Goal: Information Seeking & Learning: Check status

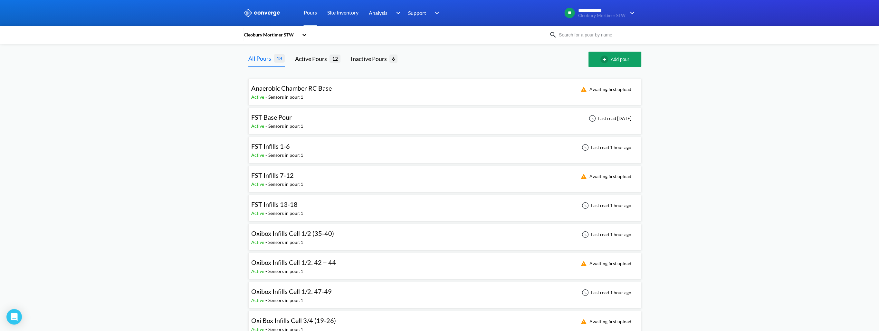
click at [287, 149] on span "FST Infills 1-6" at bounding box center [270, 146] width 39 height 8
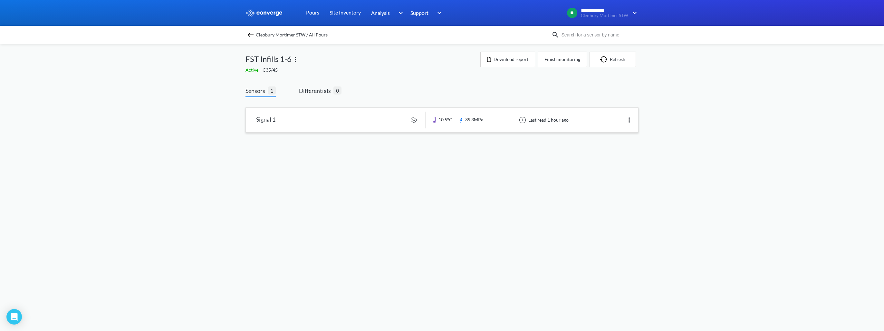
click at [375, 111] on link at bounding box center [442, 120] width 392 height 24
click at [248, 34] on img at bounding box center [251, 35] width 8 height 8
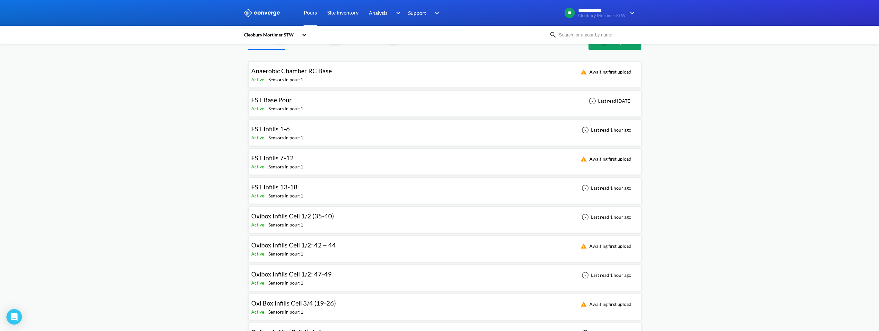
scroll to position [32, 0]
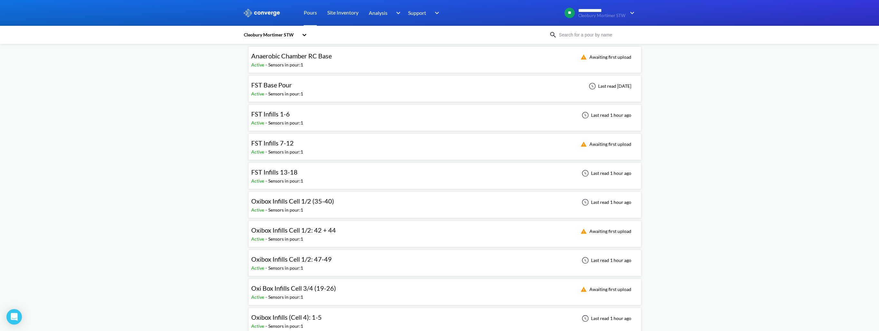
click at [284, 173] on span "FST Infills 13-18" at bounding box center [274, 172] width 46 height 8
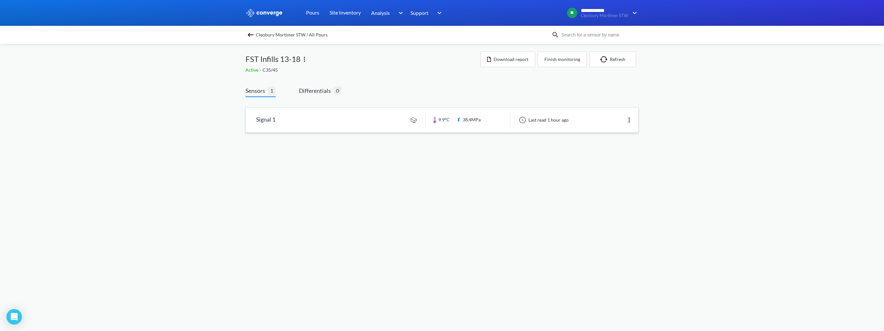
click at [333, 121] on link at bounding box center [442, 120] width 392 height 24
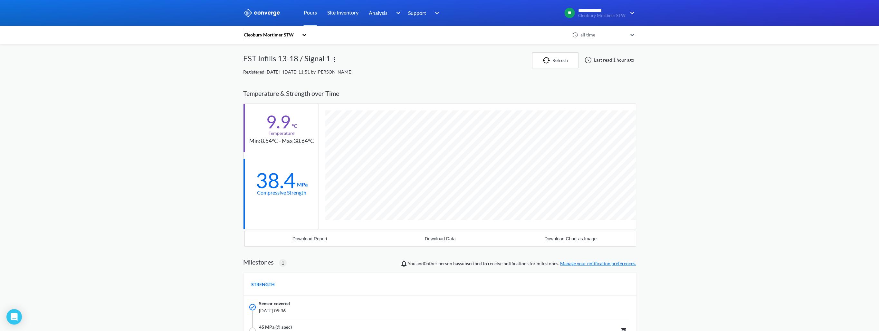
scroll to position [409, 393]
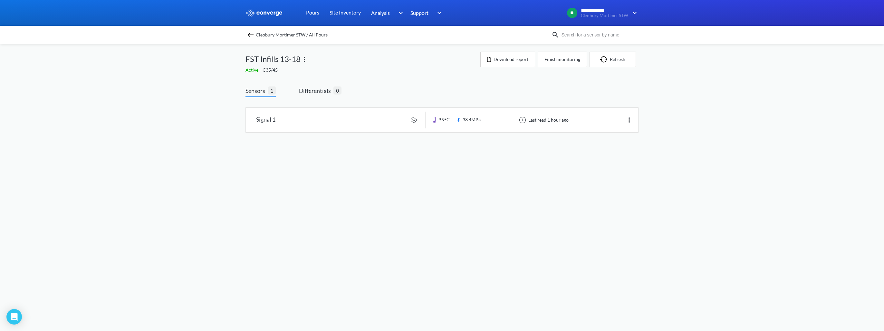
click at [247, 33] on img at bounding box center [251, 35] width 8 height 8
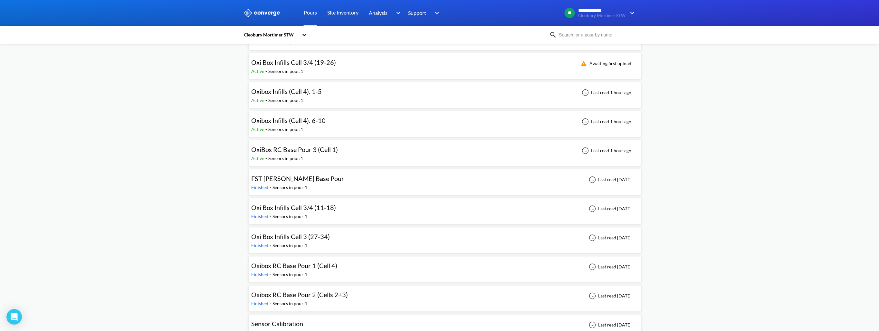
scroll to position [270, 0]
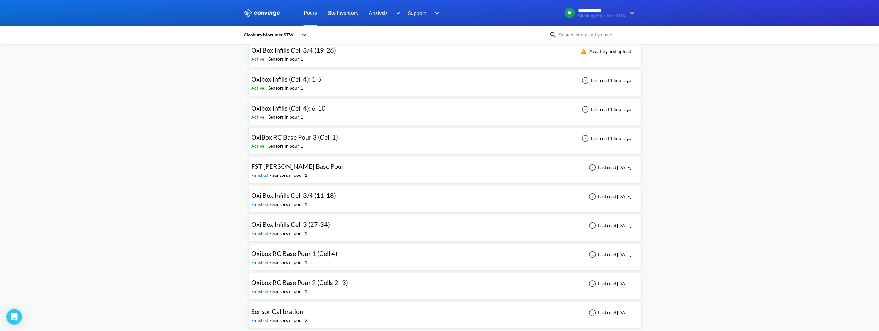
click at [294, 163] on span "FST [PERSON_NAME] Base Pour" at bounding box center [297, 166] width 93 height 8
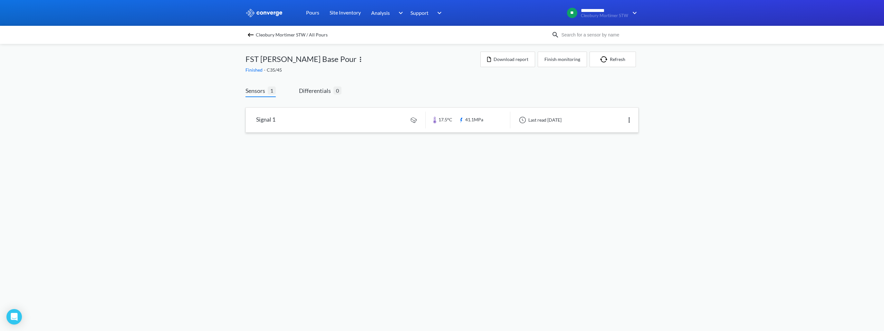
click at [313, 118] on link at bounding box center [442, 120] width 392 height 24
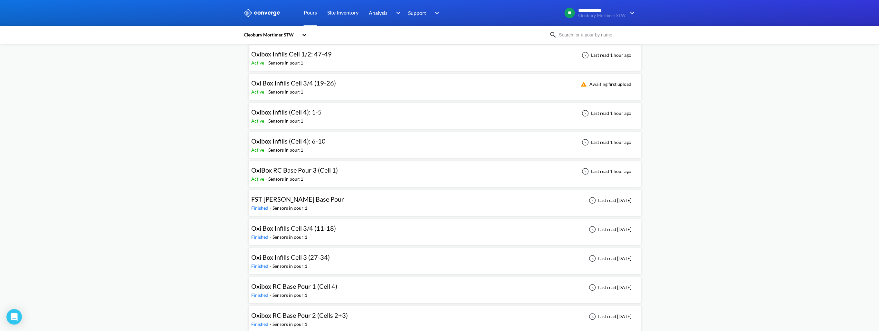
scroll to position [206, 0]
click at [294, 202] on span "OxiBox RC Base Pour 3 (Cell 1)" at bounding box center [294, 202] width 87 height 8
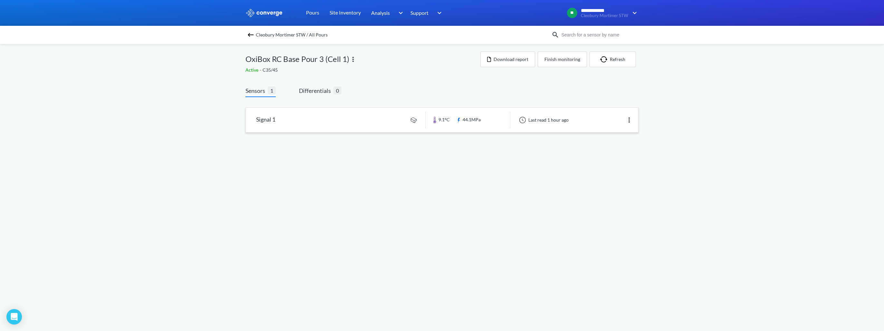
click at [343, 121] on link at bounding box center [442, 120] width 392 height 24
click at [249, 37] on img at bounding box center [251, 35] width 8 height 8
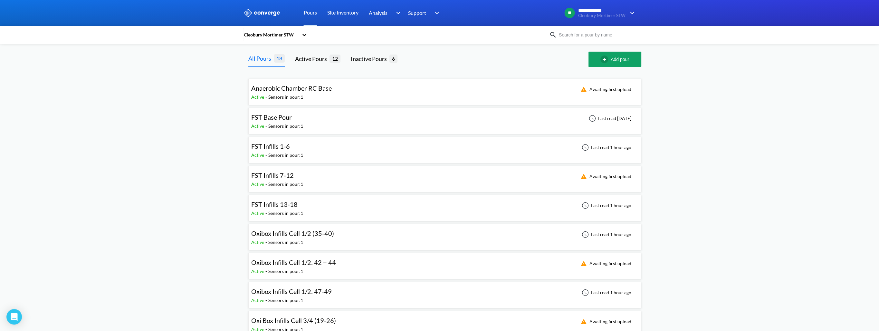
click at [204, 127] on div "**********" at bounding box center [439, 301] width 879 height 603
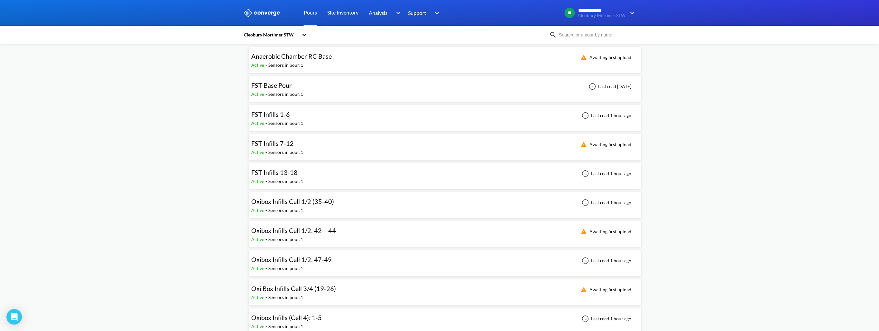
scroll to position [32, 0]
click at [278, 204] on span "Oxibox Infills Cell 1/2 (35-40)" at bounding box center [292, 201] width 83 height 8
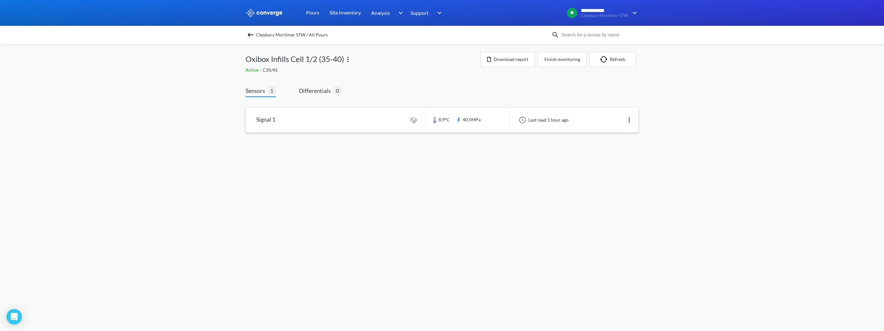
click at [286, 121] on link at bounding box center [442, 120] width 392 height 24
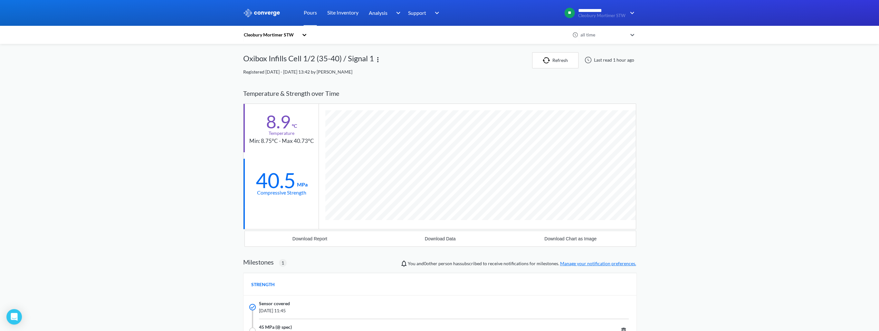
scroll to position [409, 393]
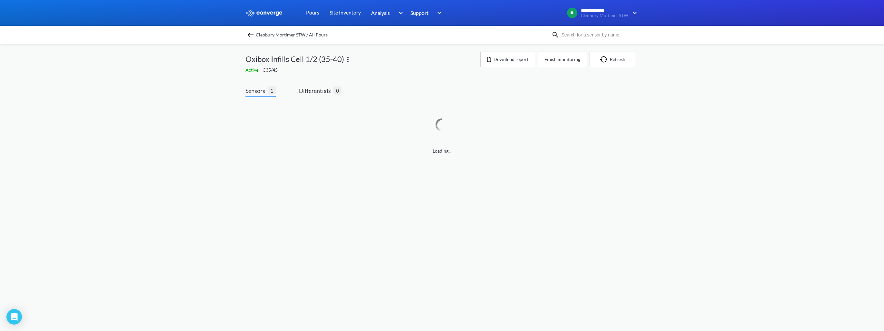
click at [252, 33] on img at bounding box center [251, 35] width 8 height 8
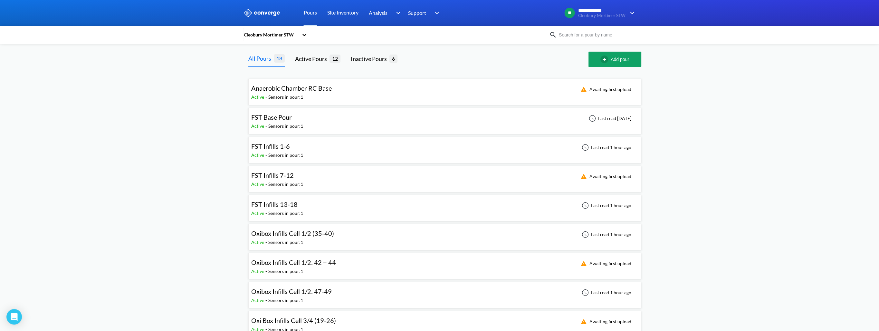
click at [179, 137] on div "**********" at bounding box center [439, 301] width 879 height 603
click at [273, 97] on div "Sensors in pour: 1" at bounding box center [285, 96] width 35 height 7
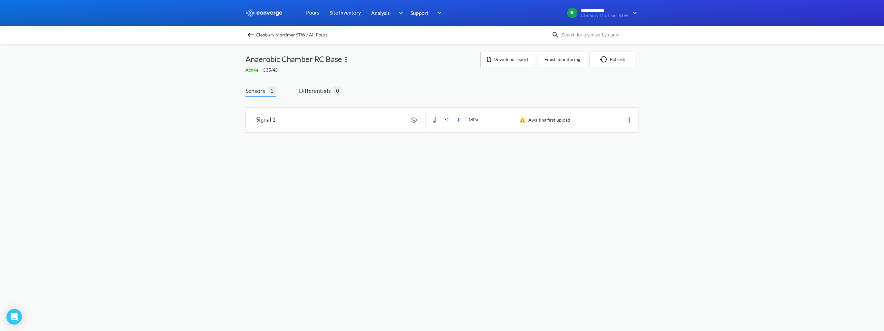
click at [255, 32] on div "Cleobury Mortimer STW / All Pours" at bounding box center [399, 34] width 306 height 9
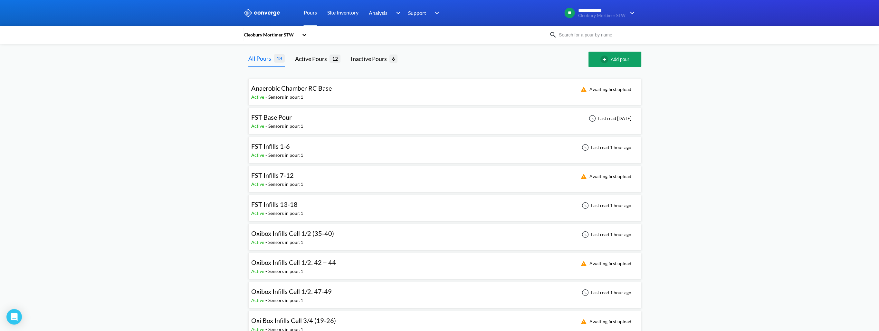
click at [282, 122] on div "FST Base Pour" at bounding box center [271, 117] width 41 height 10
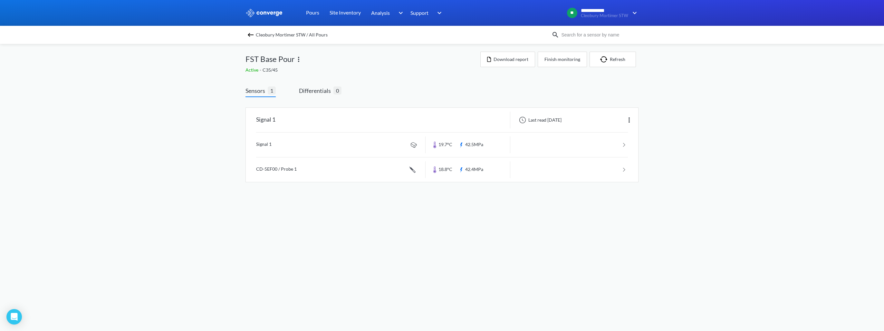
click at [247, 34] on img at bounding box center [251, 35] width 8 height 8
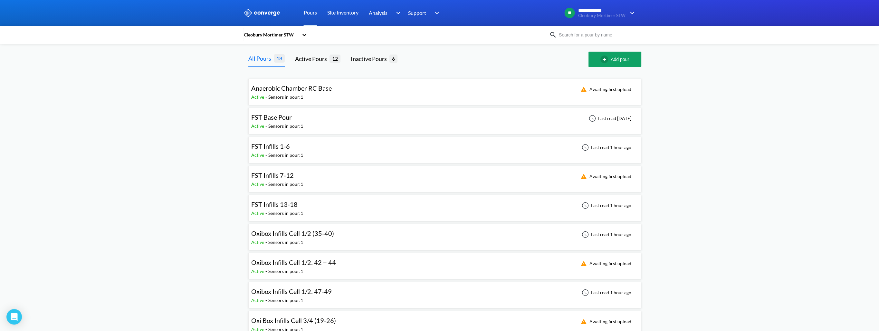
click at [278, 152] on div "Sensors in pour: 1" at bounding box center [285, 154] width 35 height 7
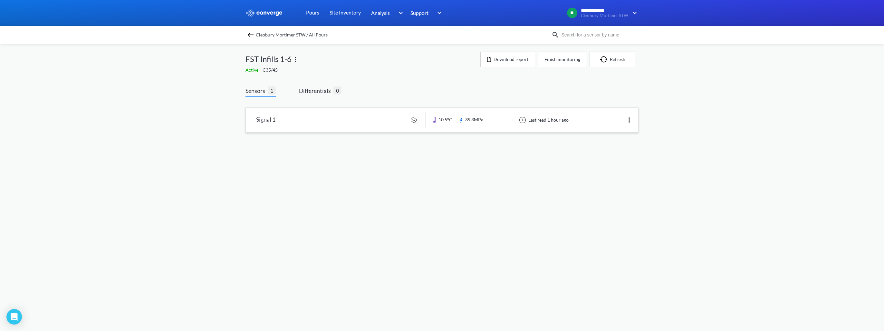
click at [296, 116] on link at bounding box center [442, 120] width 392 height 24
click at [247, 35] on img at bounding box center [251, 35] width 8 height 8
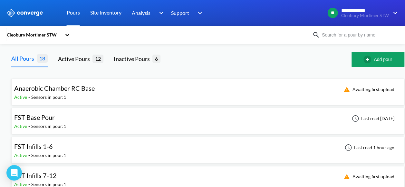
click at [96, 88] on div "Anaerobic Chamber RC Base" at bounding box center [56, 88] width 84 height 10
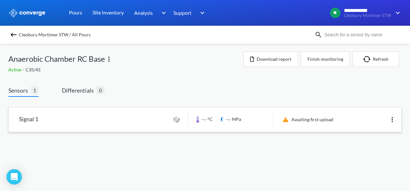
click at [58, 121] on link at bounding box center [205, 120] width 392 height 24
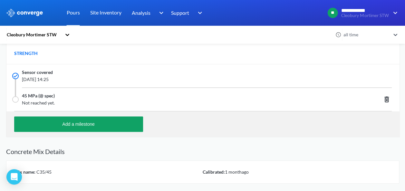
scroll to position [274, 0]
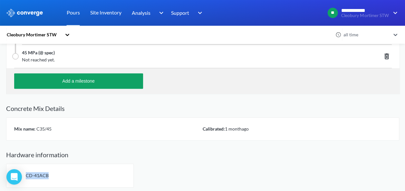
drag, startPoint x: 26, startPoint y: 175, endPoint x: 47, endPoint y: 175, distance: 20.6
click at [47, 175] on span "CD-41ACB" at bounding box center [37, 175] width 23 height 5
copy span "CD-41ACB"
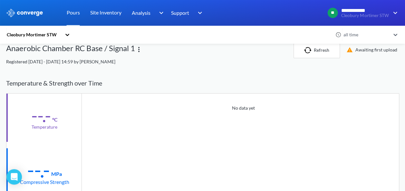
scroll to position [0, 0]
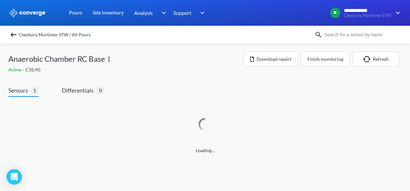
click at [15, 36] on img at bounding box center [14, 35] width 8 height 8
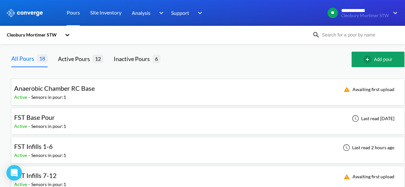
click at [46, 117] on span "FST Base Pour" at bounding box center [34, 117] width 41 height 8
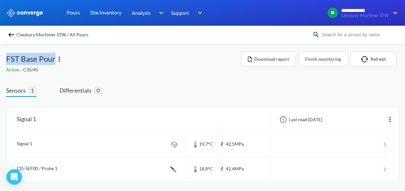
drag, startPoint x: 6, startPoint y: 60, endPoint x: 54, endPoint y: 64, distance: 47.8
click at [54, 64] on span "FST Base Pour" at bounding box center [30, 59] width 49 height 12
copy span "FST Base Pour"
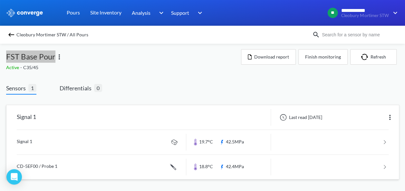
scroll to position [3, 0]
click at [34, 141] on link at bounding box center [203, 142] width 372 height 24
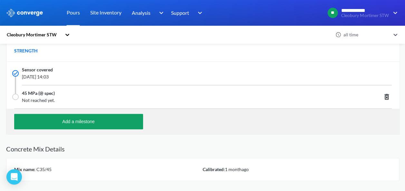
scroll to position [274, 0]
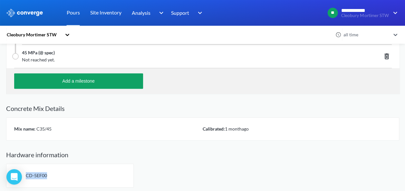
drag, startPoint x: 27, startPoint y: 176, endPoint x: 47, endPoint y: 173, distance: 20.4
click at [47, 173] on div "CD-5EF00" at bounding box center [70, 176] width 128 height 24
copy span "CD-5EF00"
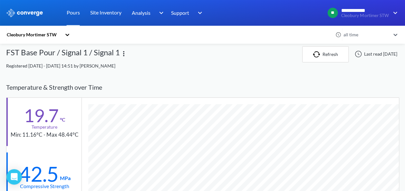
scroll to position [0, 0]
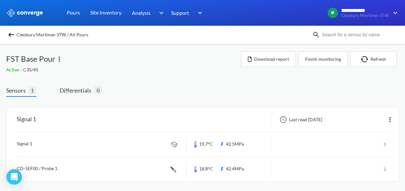
scroll to position [3, 0]
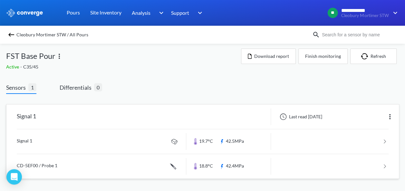
click at [40, 148] on link at bounding box center [203, 142] width 372 height 24
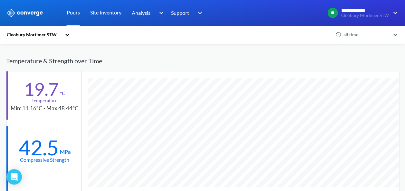
scroll to position [64, 0]
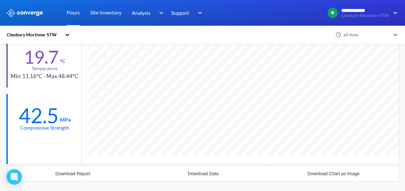
click at [222, 36] on div "Cleobury Mortimer STW" at bounding box center [170, 34] width 328 height 15
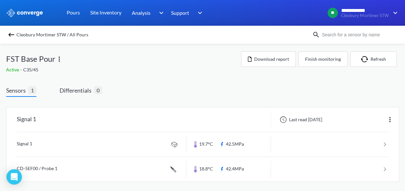
click at [15, 37] on img at bounding box center [11, 35] width 8 height 8
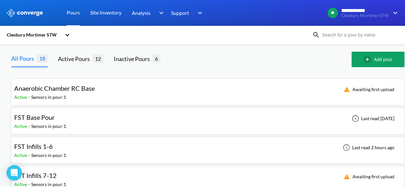
scroll to position [32, 0]
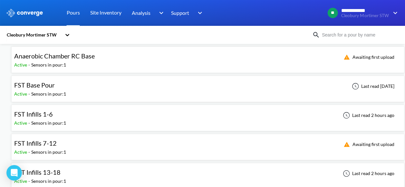
click at [46, 114] on span "FST Infills 1-6" at bounding box center [33, 114] width 39 height 8
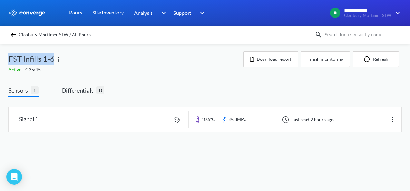
drag, startPoint x: 53, startPoint y: 56, endPoint x: 6, endPoint y: 56, distance: 46.1
click at [6, 56] on div "**********" at bounding box center [205, 72] width 410 height 145
copy span "FST Infills 1-6"
click at [107, 116] on link at bounding box center [205, 120] width 392 height 24
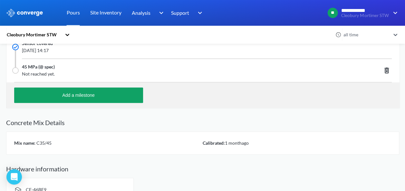
scroll to position [274, 0]
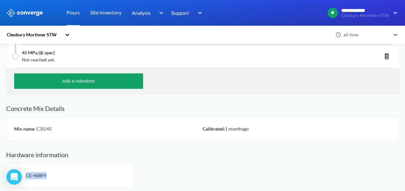
drag, startPoint x: 46, startPoint y: 175, endPoint x: 25, endPoint y: 173, distance: 20.4
click at [26, 173] on span "CE-46BF9" at bounding box center [36, 175] width 21 height 5
copy span "CE-46BF9"
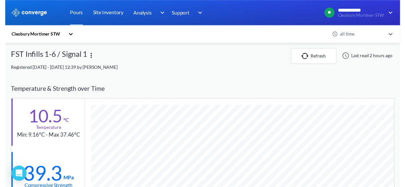
scroll to position [0, 0]
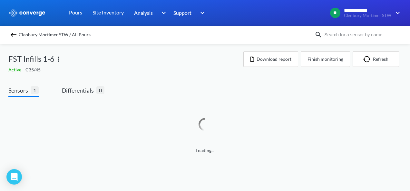
click at [15, 33] on img at bounding box center [14, 35] width 8 height 8
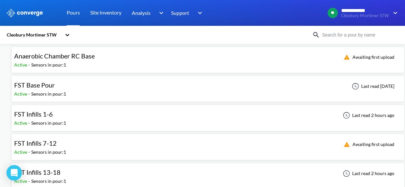
scroll to position [64, 0]
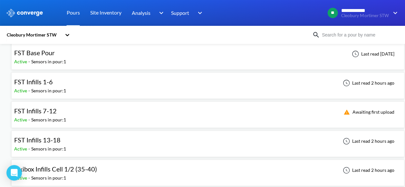
click at [69, 115] on div "FST Infills 7-12 Active - Sensors in pour: 1 Awaiting first upload" at bounding box center [207, 114] width 387 height 21
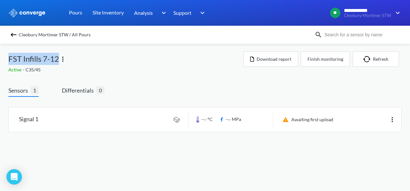
drag, startPoint x: 9, startPoint y: 59, endPoint x: 58, endPoint y: 57, distance: 49.0
click at [58, 57] on span "FST Infills 7-12" at bounding box center [33, 59] width 51 height 12
copy span "FST Infills 7-12"
click at [50, 118] on link at bounding box center [205, 120] width 392 height 24
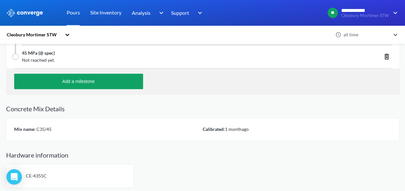
scroll to position [274, 0]
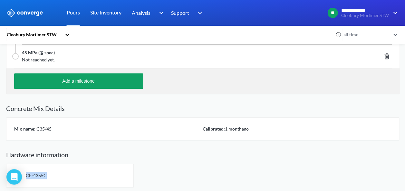
drag, startPoint x: 26, startPoint y: 174, endPoint x: 47, endPoint y: 173, distance: 21.0
click at [47, 173] on div "CE-4355C" at bounding box center [70, 176] width 128 height 24
copy span "CE-4355C"
click at [217, 138] on div "Mix name: C35/45 Calibrated: [DATE]" at bounding box center [202, 129] width 393 height 23
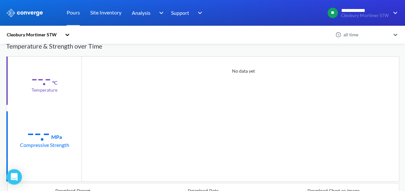
scroll to position [64, 0]
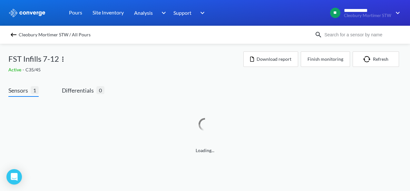
click at [16, 32] on img at bounding box center [14, 35] width 8 height 8
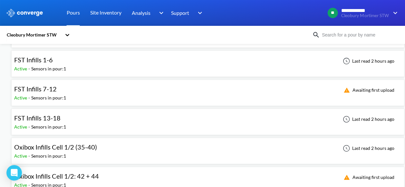
scroll to position [97, 0]
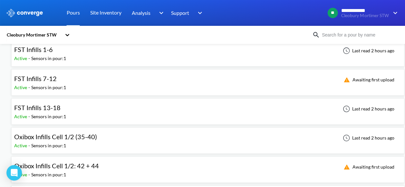
click at [47, 113] on div "Sensors in pour: 1" at bounding box center [48, 116] width 35 height 7
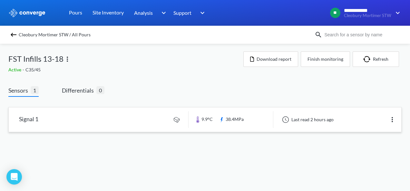
click at [83, 126] on link at bounding box center [205, 120] width 392 height 24
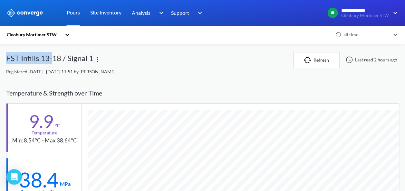
scroll to position [408, 393]
drag, startPoint x: 7, startPoint y: 58, endPoint x: 60, endPoint y: 61, distance: 52.6
click at [60, 61] on div "FST Infills 13-18 / Signal 1" at bounding box center [49, 60] width 87 height 16
copy div "FST Infills 13-18"
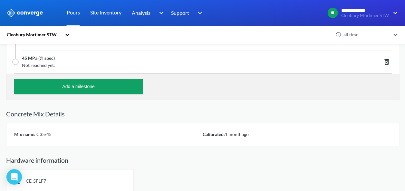
scroll to position [274, 0]
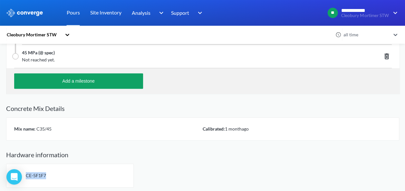
drag, startPoint x: 27, startPoint y: 175, endPoint x: 45, endPoint y: 174, distance: 18.7
click at [45, 174] on span "CE-5F1F7" at bounding box center [36, 175] width 20 height 5
copy span "CE-5F1F7"
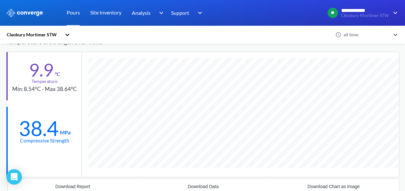
scroll to position [32, 0]
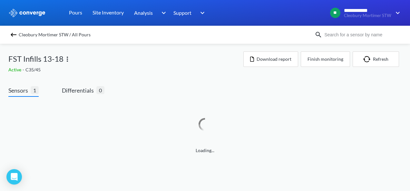
click at [11, 37] on img at bounding box center [14, 35] width 8 height 8
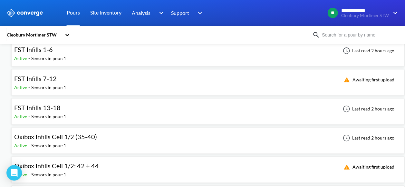
scroll to position [129, 0]
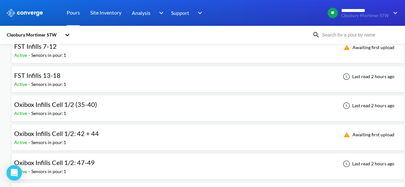
click at [67, 110] on div "Active - Sensors in pour: 1" at bounding box center [57, 113] width 86 height 7
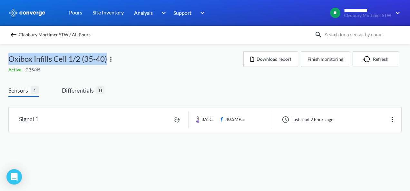
drag, startPoint x: 10, startPoint y: 59, endPoint x: 107, endPoint y: 62, distance: 97.0
click at [107, 62] on span "Oxibox Infills Cell 1/2 (35-40)" at bounding box center [57, 59] width 99 height 12
copy span "Oxibox Infills Cell 1/2 (35-40)"
click at [101, 123] on link at bounding box center [205, 120] width 392 height 24
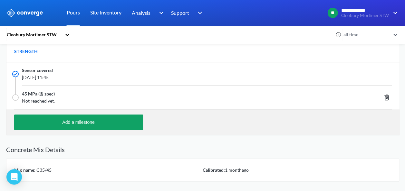
scroll to position [274, 0]
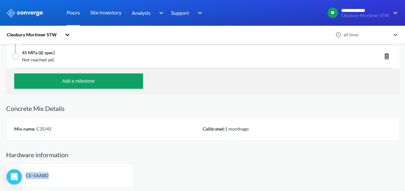
drag, startPoint x: 26, startPoint y: 173, endPoint x: 51, endPoint y: 174, distance: 24.5
click at [51, 174] on div "CE-5AABD" at bounding box center [70, 176] width 128 height 24
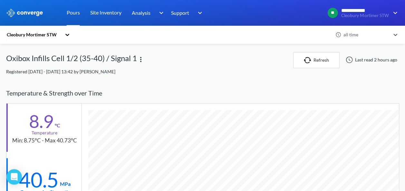
scroll to position [32, 0]
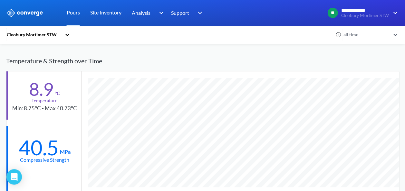
click at [271, 55] on div "Temperature & Strength over Time" at bounding box center [202, 61] width 393 height 20
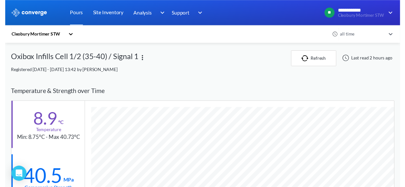
scroll to position [0, 0]
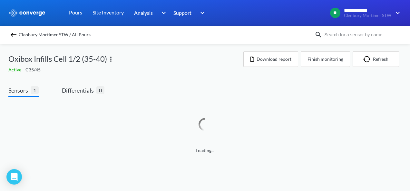
click at [10, 34] on img at bounding box center [14, 35] width 8 height 8
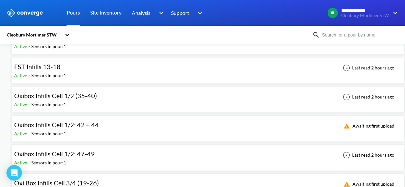
scroll to position [161, 0]
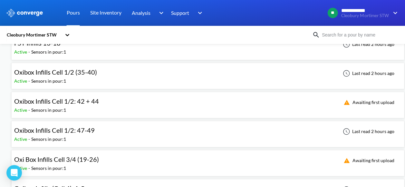
click at [61, 104] on div "Oxibox Infills Cell 1/2: 42 + 44" at bounding box center [56, 101] width 85 height 10
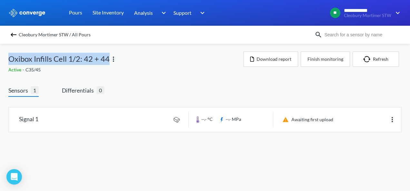
drag, startPoint x: 108, startPoint y: 59, endPoint x: 8, endPoint y: 60, distance: 100.5
click at [8, 60] on div "**********" at bounding box center [205, 72] width 410 height 145
click at [48, 115] on link at bounding box center [205, 120] width 392 height 24
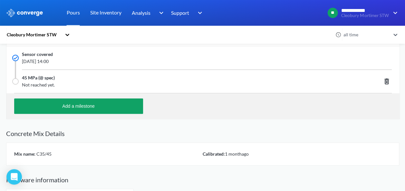
scroll to position [274, 0]
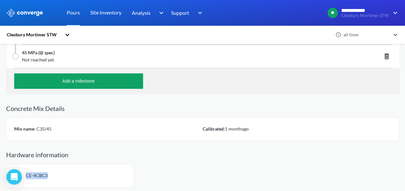
drag, startPoint x: 26, startPoint y: 174, endPoint x: 47, endPoint y: 174, distance: 20.9
click at [47, 174] on div "CE-4CBC3" at bounding box center [70, 176] width 128 height 24
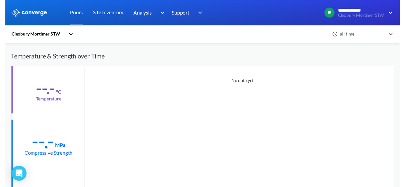
scroll to position [0, 0]
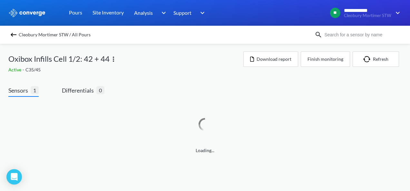
click at [14, 37] on img at bounding box center [14, 35] width 8 height 8
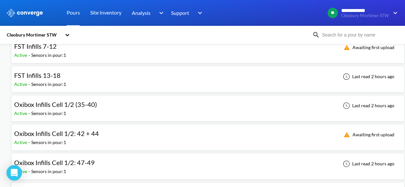
scroll to position [193, 0]
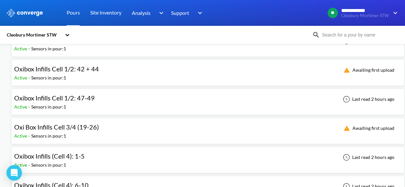
click at [72, 95] on span "Oxibox Infills Cell 1/2: 47-49" at bounding box center [54, 98] width 81 height 8
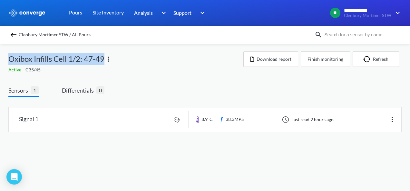
drag, startPoint x: 9, startPoint y: 58, endPoint x: 104, endPoint y: 61, distance: 94.5
click at [104, 61] on span "Oxibox Infills Cell 1/2: 47-49" at bounding box center [56, 59] width 96 height 12
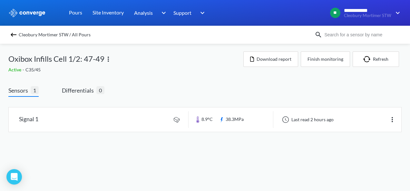
click at [41, 107] on div "Signal 1 8.9°C 38.3MPa Last read 2 hours ago" at bounding box center [204, 117] width 393 height 30
click at [44, 115] on link at bounding box center [205, 120] width 392 height 24
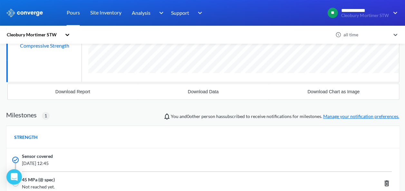
scroll to position [274, 0]
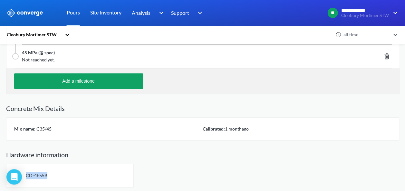
drag, startPoint x: 26, startPoint y: 173, endPoint x: 50, endPoint y: 171, distance: 23.2
click at [50, 171] on div "CD-4E55B" at bounding box center [70, 176] width 128 height 24
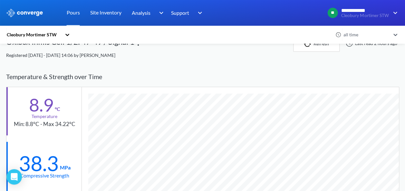
scroll to position [48, 0]
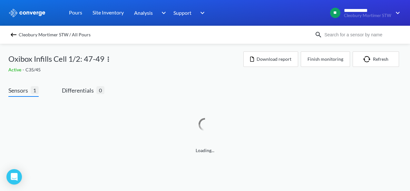
click at [13, 34] on img at bounding box center [14, 35] width 8 height 8
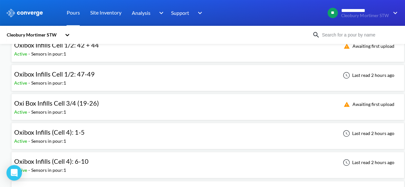
scroll to position [226, 0]
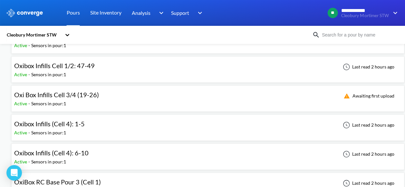
click at [75, 95] on span "Oxi Box Infills Cell 3/4 (19-26)" at bounding box center [56, 95] width 85 height 8
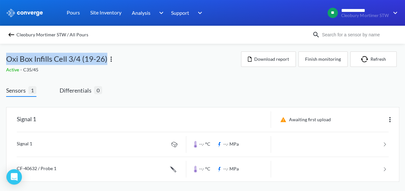
drag, startPoint x: 8, startPoint y: 60, endPoint x: 106, endPoint y: 62, distance: 97.6
click at [106, 62] on span "Oxi Box Infills Cell 3/4 (19-26)" at bounding box center [56, 59] width 101 height 12
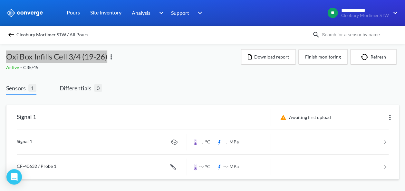
scroll to position [3, 0]
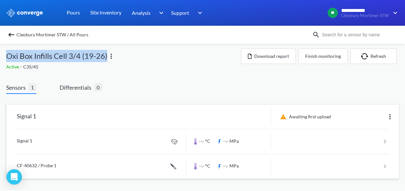
click at [54, 167] on link at bounding box center [203, 166] width 372 height 24
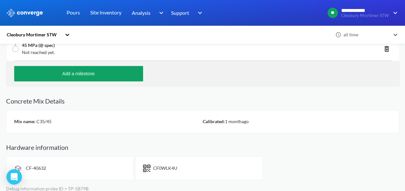
scroll to position [285, 0]
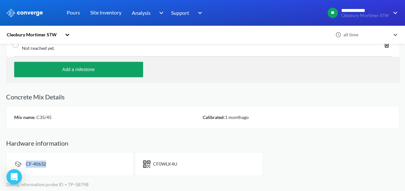
drag, startPoint x: 25, startPoint y: 163, endPoint x: 47, endPoint y: 165, distance: 22.0
click at [47, 165] on div "CF-40632" at bounding box center [70, 164] width 128 height 24
click at [85, 178] on div "Hardware information CF-40632 CF0WLK4U Debug information: probe ID = TP-5B79B" at bounding box center [202, 164] width 393 height 49
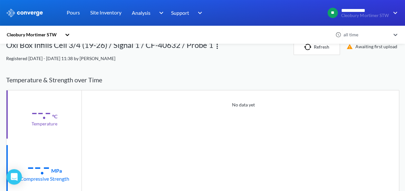
scroll to position [0, 0]
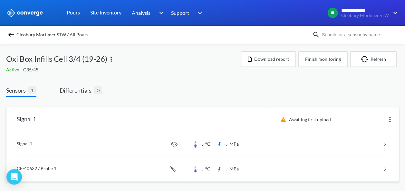
scroll to position [3, 0]
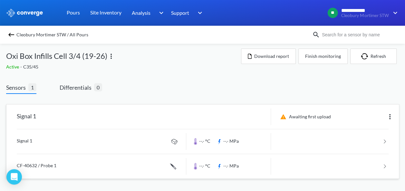
click at [80, 149] on link at bounding box center [203, 142] width 372 height 24
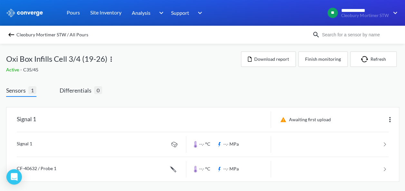
click at [7, 35] on div "Cleobury Mortimer STW / All Pours" at bounding box center [202, 35] width 405 height 18
click at [10, 35] on img at bounding box center [11, 35] width 8 height 8
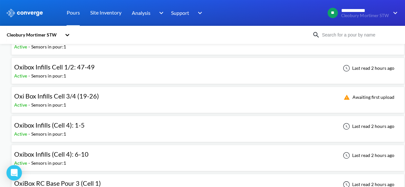
scroll to position [226, 0]
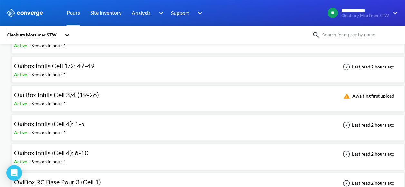
click at [67, 129] on div "Active - Sensors in pour: 1" at bounding box center [51, 132] width 74 height 7
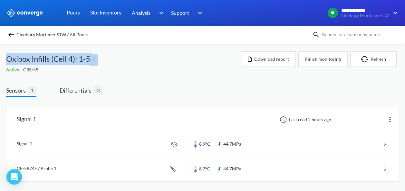
drag, startPoint x: 6, startPoint y: 58, endPoint x: 92, endPoint y: 57, distance: 85.1
click at [92, 57] on div "Oxibox Infills (Cell 4): 1-5" at bounding box center [123, 59] width 235 height 15
click at [36, 171] on link at bounding box center [203, 169] width 372 height 24
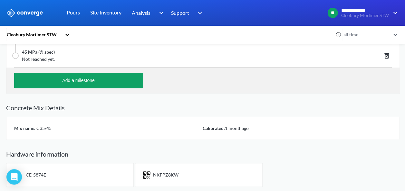
scroll to position [285, 0]
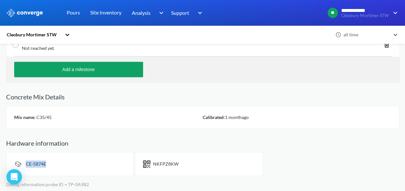
drag, startPoint x: 27, startPoint y: 164, endPoint x: 47, endPoint y: 164, distance: 20.3
click at [47, 164] on div "CE-5874E" at bounding box center [70, 164] width 128 height 24
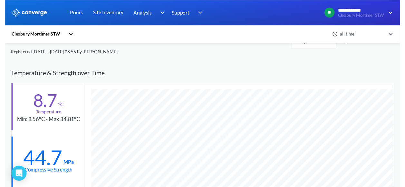
scroll to position [0, 0]
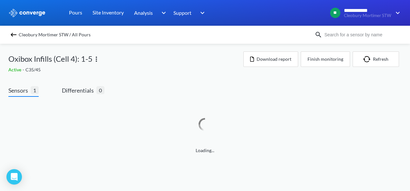
click at [11, 35] on img at bounding box center [14, 35] width 8 height 8
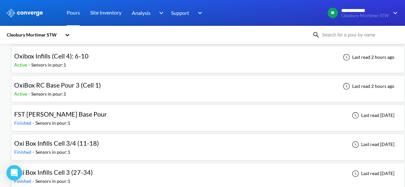
scroll to position [290, 0]
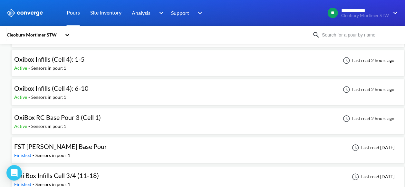
click at [63, 93] on div "Sensors in pour: 1" at bounding box center [48, 96] width 35 height 7
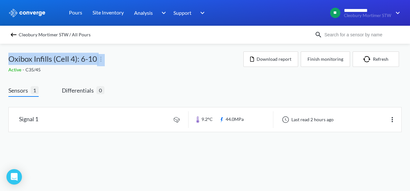
drag, startPoint x: 9, startPoint y: 59, endPoint x: 99, endPoint y: 57, distance: 90.3
click at [99, 57] on div "Oxibox Infills (Cell 4): 6-10" at bounding box center [125, 59] width 235 height 15
click at [153, 124] on link at bounding box center [205, 120] width 392 height 24
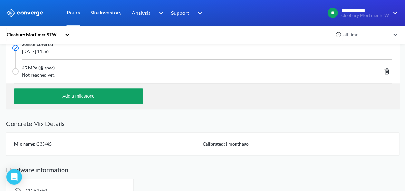
scroll to position [274, 0]
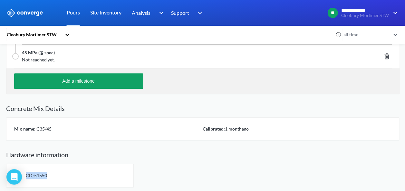
drag, startPoint x: 25, startPoint y: 175, endPoint x: 45, endPoint y: 175, distance: 20.0
click at [45, 175] on span "CD-51550" at bounding box center [36, 175] width 21 height 5
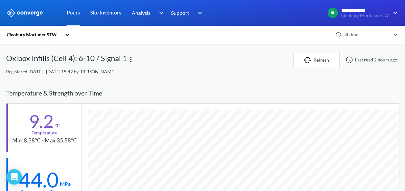
scroll to position [32, 0]
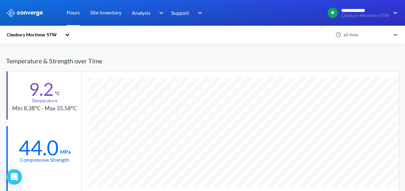
click at [220, 61] on div "Temperature & Strength over Time" at bounding box center [202, 61] width 393 height 20
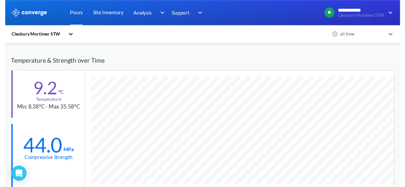
scroll to position [0, 0]
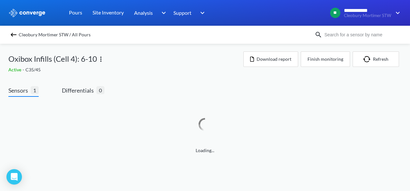
click at [14, 36] on img at bounding box center [14, 35] width 8 height 8
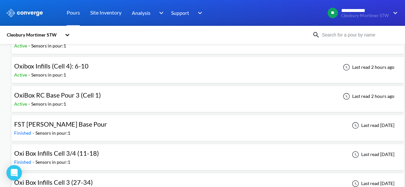
scroll to position [322, 0]
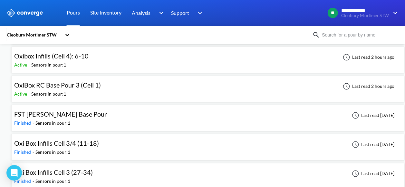
click at [63, 94] on div "Sensors in pour: 1" at bounding box center [48, 93] width 35 height 7
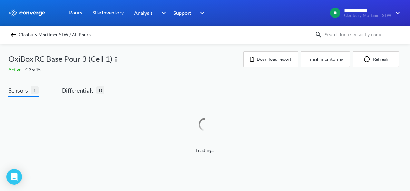
click at [7, 57] on div "**********" at bounding box center [205, 83] width 410 height 167
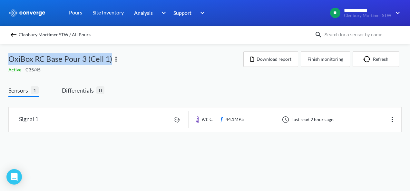
drag, startPoint x: 10, startPoint y: 58, endPoint x: 111, endPoint y: 60, distance: 101.2
click at [111, 60] on span "OxiBox RC Base Pour 3 (Cell 1)" at bounding box center [60, 59] width 104 height 12
click at [70, 114] on link at bounding box center [205, 120] width 392 height 24
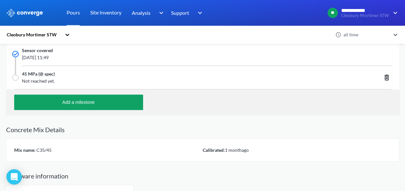
scroll to position [147, 0]
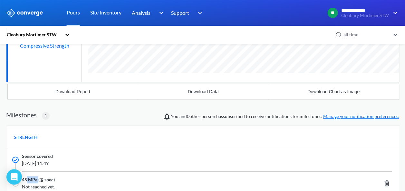
drag, startPoint x: 26, startPoint y: 175, endPoint x: 38, endPoint y: 174, distance: 12.3
click at [38, 174] on div "45 MPa (@ spec) Not reached yet." at bounding box center [202, 183] width 393 height 23
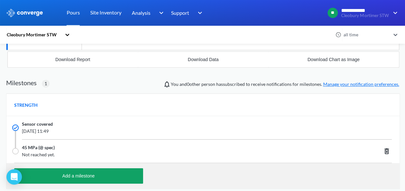
click at [131, 163] on div "Add a milestone" at bounding box center [202, 176] width 393 height 26
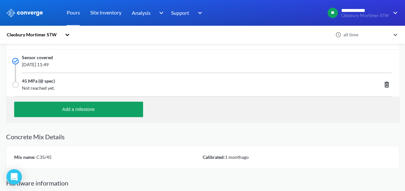
scroll to position [274, 0]
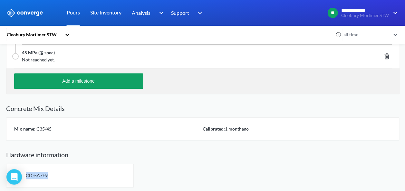
drag, startPoint x: 26, startPoint y: 174, endPoint x: 50, endPoint y: 174, distance: 23.8
click at [50, 174] on div "CD-5A7E9" at bounding box center [70, 176] width 128 height 24
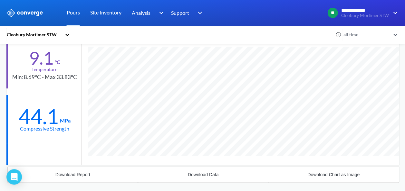
scroll to position [16, 0]
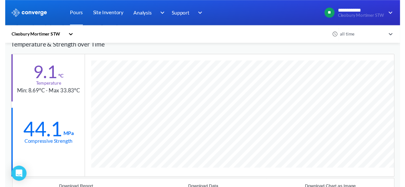
scroll to position [0, 0]
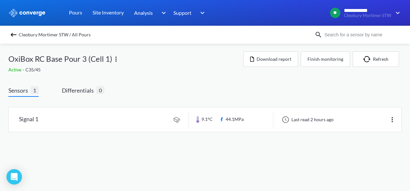
click at [15, 38] on div "Cleobury Mortimer STW / All Pours" at bounding box center [205, 35] width 410 height 18
click at [14, 36] on img at bounding box center [14, 35] width 8 height 8
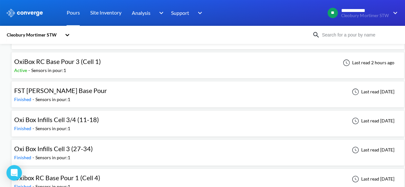
scroll to position [354, 0]
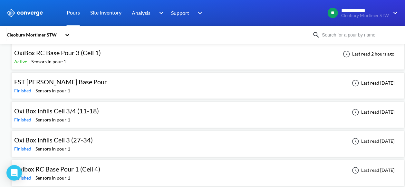
click at [64, 81] on span "FST [PERSON_NAME] Base Pour" at bounding box center [60, 82] width 93 height 8
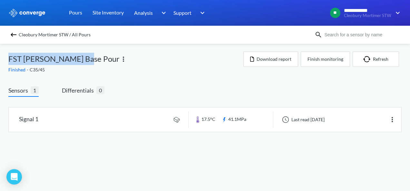
drag, startPoint x: 22, startPoint y: 57, endPoint x: 84, endPoint y: 62, distance: 62.3
click at [84, 62] on div "**********" at bounding box center [205, 72] width 410 height 145
click at [115, 120] on link at bounding box center [205, 120] width 392 height 24
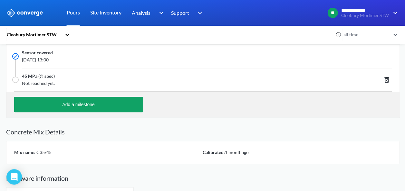
scroll to position [274, 0]
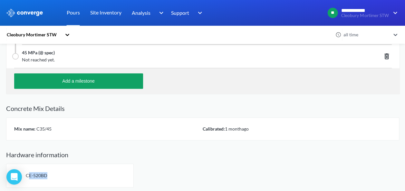
drag, startPoint x: 27, startPoint y: 175, endPoint x: 47, endPoint y: 175, distance: 20.0
click at [47, 175] on div "CE-520BD" at bounding box center [70, 176] width 128 height 24
drag, startPoint x: 47, startPoint y: 175, endPoint x: 26, endPoint y: 174, distance: 21.3
click at [26, 174] on span "CE-520BD" at bounding box center [37, 175] width 22 height 5
drag, startPoint x: 29, startPoint y: 174, endPoint x: 48, endPoint y: 175, distance: 19.7
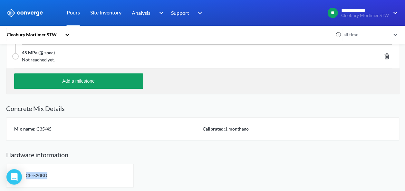
click at [48, 175] on div "CE-520BD" at bounding box center [70, 176] width 128 height 24
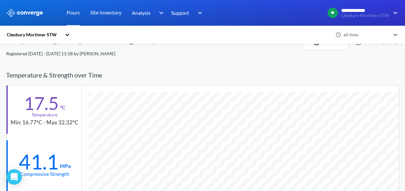
scroll to position [48, 0]
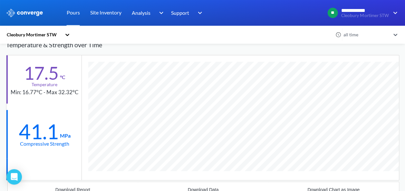
click at [232, 46] on div "Temperature & Strength over Time" at bounding box center [202, 45] width 393 height 20
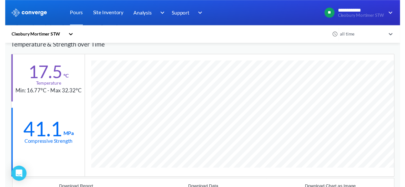
scroll to position [0, 0]
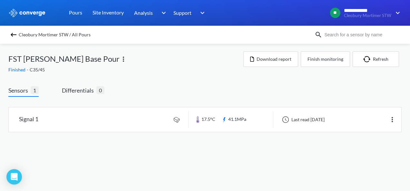
click at [11, 34] on img at bounding box center [14, 35] width 8 height 8
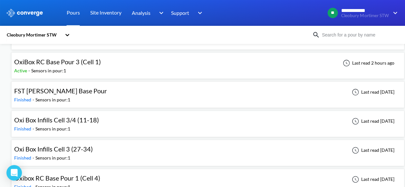
scroll to position [354, 0]
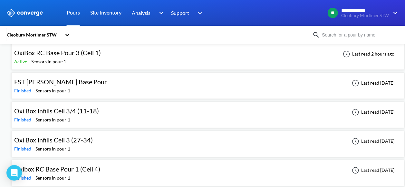
click at [75, 116] on div "Finished - Sensors in pour: 1" at bounding box center [58, 119] width 88 height 7
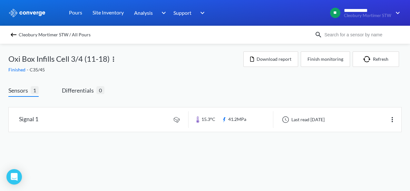
click at [8, 35] on div "Cleobury Mortimer STW / All Pours" at bounding box center [161, 34] width 306 height 9
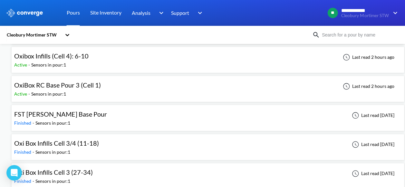
scroll to position [354, 0]
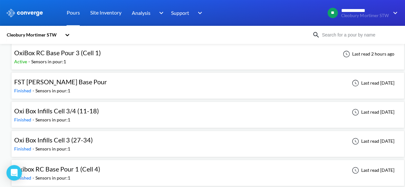
click at [56, 116] on div "Sensors in pour: 1" at bounding box center [52, 119] width 35 height 7
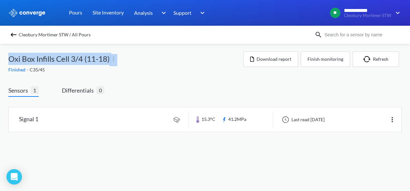
drag, startPoint x: 8, startPoint y: 61, endPoint x: 110, endPoint y: 60, distance: 101.2
click at [110, 60] on div "Oxi Box Infills Cell 3/4 (11-18)" at bounding box center [125, 59] width 235 height 15
click at [110, 126] on link at bounding box center [205, 120] width 392 height 24
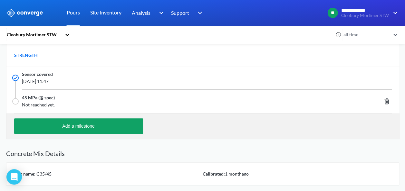
scroll to position [274, 0]
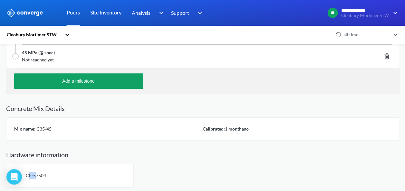
drag, startPoint x: 27, startPoint y: 174, endPoint x: 35, endPoint y: 174, distance: 8.4
click at [35, 174] on span "CE-57504" at bounding box center [36, 175] width 20 height 5
drag, startPoint x: 26, startPoint y: 175, endPoint x: 46, endPoint y: 175, distance: 20.6
click at [46, 175] on div "CE-57504" at bounding box center [70, 176] width 128 height 24
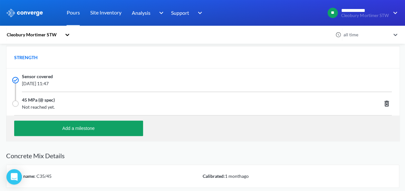
scroll to position [177, 0]
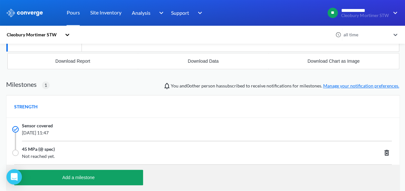
click at [122, 85] on span "Milestones 1 You and 0 other person has subscribed to receive notifications for…" at bounding box center [202, 85] width 393 height 10
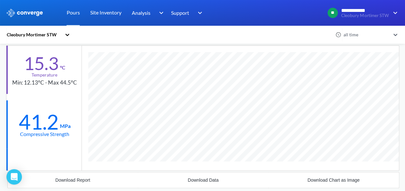
scroll to position [48, 0]
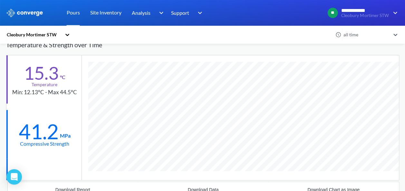
click at [216, 46] on div "Temperature & Strength over Time" at bounding box center [202, 45] width 393 height 20
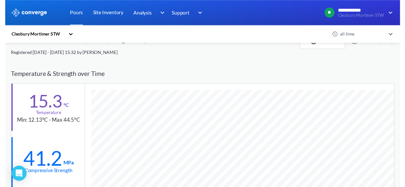
scroll to position [0, 0]
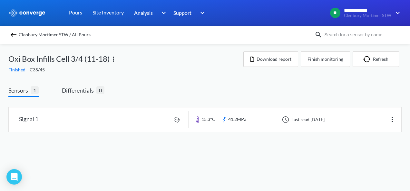
click at [13, 34] on img at bounding box center [14, 35] width 8 height 8
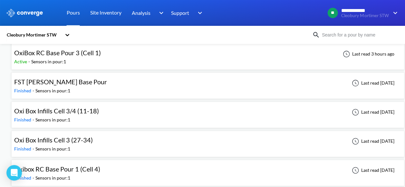
scroll to position [387, 0]
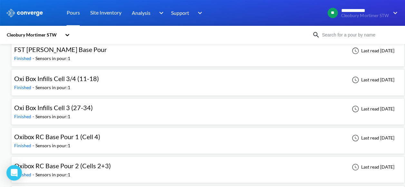
click at [75, 113] on div "Finished - Sensors in pour: 1" at bounding box center [55, 116] width 82 height 7
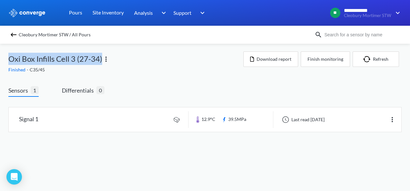
drag, startPoint x: 9, startPoint y: 59, endPoint x: 102, endPoint y: 60, distance: 92.8
click at [102, 60] on div "**********" at bounding box center [205, 72] width 410 height 145
click at [102, 114] on link at bounding box center [205, 120] width 392 height 24
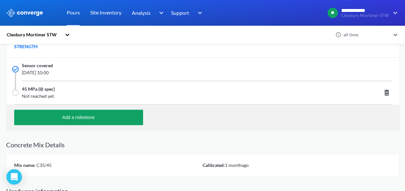
scroll to position [274, 0]
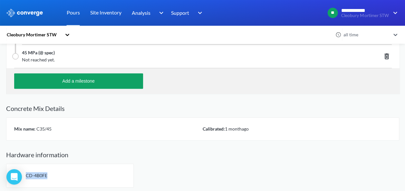
drag, startPoint x: 26, startPoint y: 175, endPoint x: 49, endPoint y: 175, distance: 23.2
click at [49, 175] on div "CD-4B0FE" at bounding box center [70, 176] width 128 height 24
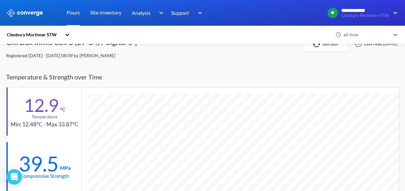
scroll to position [48, 0]
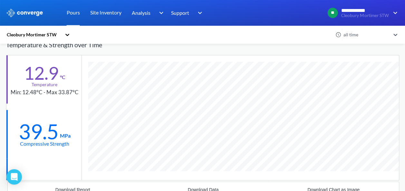
click at [237, 53] on div "Temperature & Strength over Time" at bounding box center [202, 45] width 393 height 20
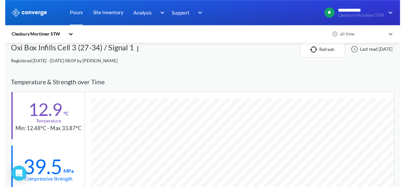
scroll to position [0, 0]
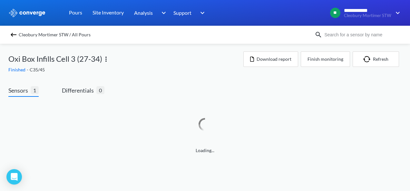
click at [13, 35] on img at bounding box center [14, 35] width 8 height 8
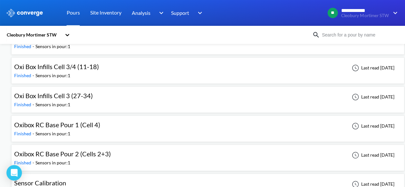
scroll to position [413, 0]
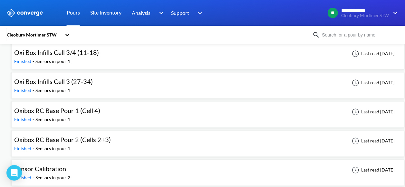
click at [69, 105] on div "Oxibox RC Base Pour 1 (Cell 4)" at bounding box center [57, 110] width 86 height 10
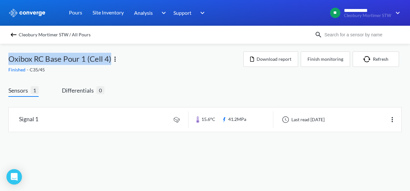
drag, startPoint x: 9, startPoint y: 58, endPoint x: 110, endPoint y: 58, distance: 101.5
click at [110, 58] on span "Oxibox RC Base Pour 1 (Cell 4)" at bounding box center [59, 59] width 103 height 12
click at [110, 122] on link at bounding box center [205, 120] width 392 height 24
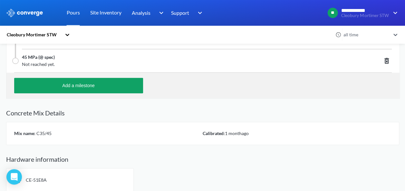
scroll to position [274, 0]
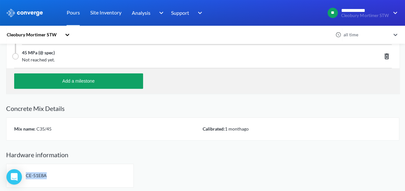
drag, startPoint x: 26, startPoint y: 175, endPoint x: 47, endPoint y: 175, distance: 20.3
click at [47, 175] on div "CE-51E8A" at bounding box center [70, 176] width 128 height 24
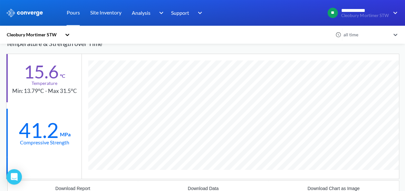
scroll to position [64, 0]
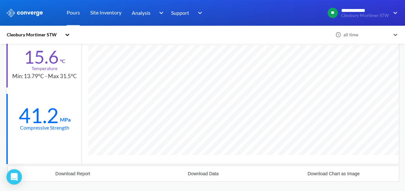
click at [244, 32] on div "Cleobury Mortimer STW" at bounding box center [170, 34] width 328 height 15
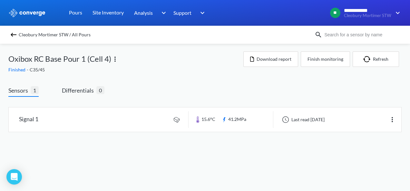
click at [11, 33] on img at bounding box center [14, 35] width 8 height 8
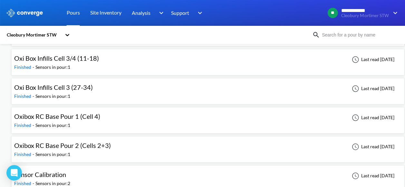
scroll to position [413, 0]
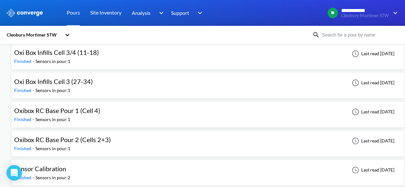
click at [71, 135] on span "Oxibox RC Base Pour 2 (Cells 2+3)" at bounding box center [62, 139] width 97 height 8
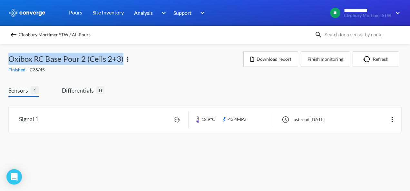
drag, startPoint x: 10, startPoint y: 58, endPoint x: 123, endPoint y: 57, distance: 113.4
click at [123, 57] on span "Oxibox RC Base Pour 2 (Cells 2+3)" at bounding box center [65, 59] width 115 height 12
click at [105, 129] on link at bounding box center [205, 120] width 392 height 24
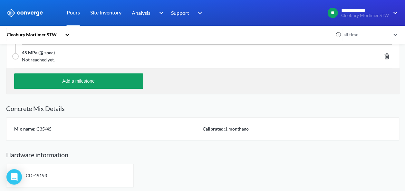
scroll to position [147, 0]
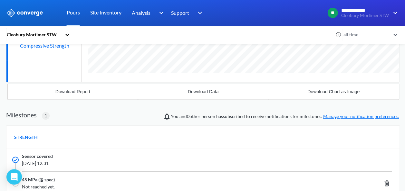
click at [26, 174] on div "45 MPa (@ spec) Not reached yet." at bounding box center [202, 183] width 393 height 23
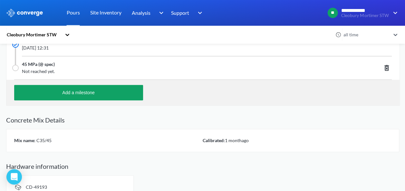
scroll to position [274, 0]
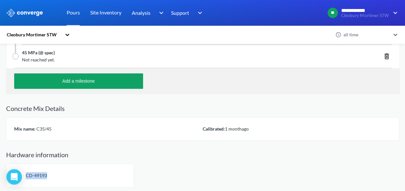
drag, startPoint x: 26, startPoint y: 174, endPoint x: 46, endPoint y: 174, distance: 20.3
click at [46, 174] on div "CD-49193" at bounding box center [70, 176] width 128 height 24
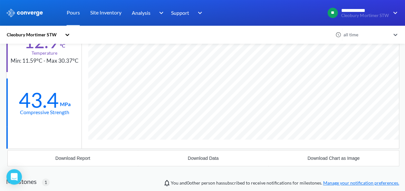
scroll to position [48, 0]
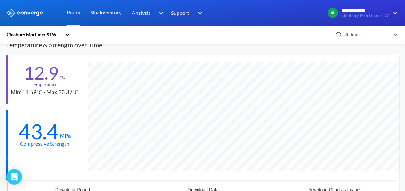
click at [221, 49] on div "Temperature & Strength over Time" at bounding box center [202, 45] width 393 height 20
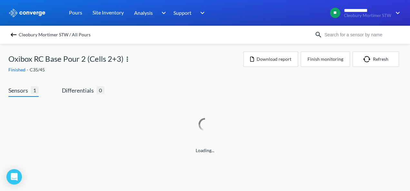
click at [13, 33] on img at bounding box center [14, 35] width 8 height 8
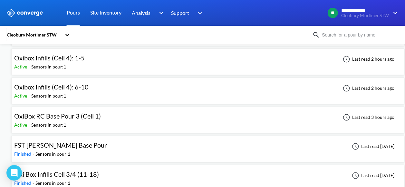
scroll to position [413, 0]
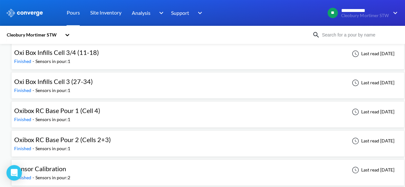
click at [53, 167] on span "Sensor Calibration" at bounding box center [40, 168] width 52 height 8
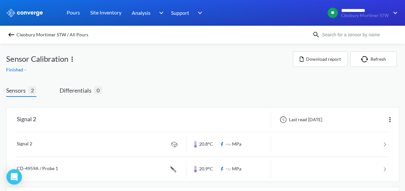
click at [10, 36] on img at bounding box center [11, 35] width 8 height 8
